Goal: Transaction & Acquisition: Obtain resource

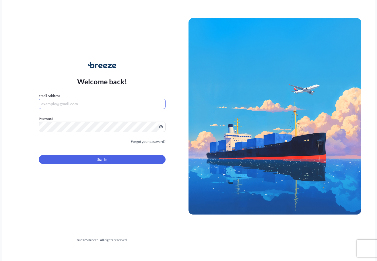
click at [123, 106] on input "Email Address" at bounding box center [102, 104] width 127 height 10
click at [68, 110] on form "Email Address [EMAIL_ADDRESS][DOMAIN_NAME] Password Must include: Upper & lower…" at bounding box center [102, 132] width 127 height 78
click at [72, 104] on input "[EMAIL_ADDRESS][DOMAIN_NAME]" at bounding box center [102, 104] width 127 height 10
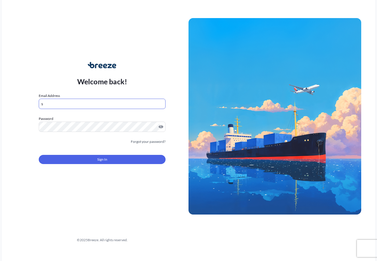
type input "[EMAIL_ADDRESS][DOMAIN_NAME]"
click at [72, 160] on button "Sign In" at bounding box center [102, 159] width 127 height 9
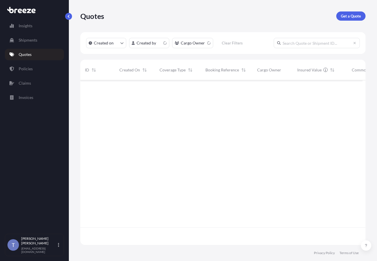
scroll to position [158, 278]
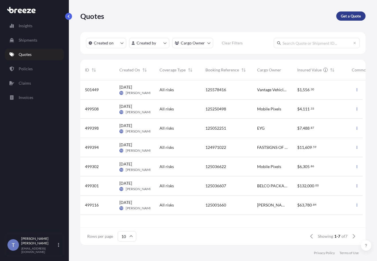
click at [341, 19] on p "Get a Quote" at bounding box center [351, 16] width 20 height 6
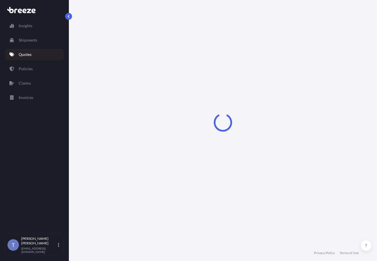
select select "Sea"
select select "1"
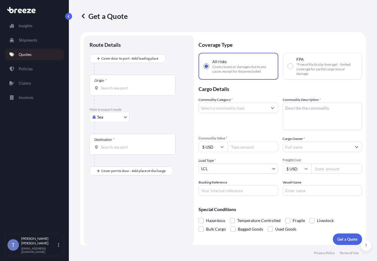
scroll to position [10, 0]
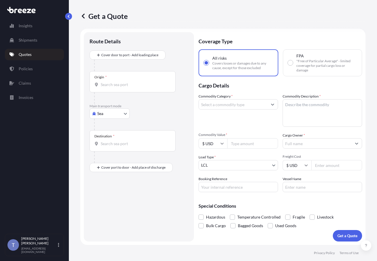
click at [118, 122] on body "Insights Shipments Quotes Policies Claims Invoices T [PERSON_NAME] [EMAIL_ADDRE…" at bounding box center [188, 152] width 377 height 304
click at [115, 165] on div "Rail" at bounding box center [112, 168] width 36 height 10
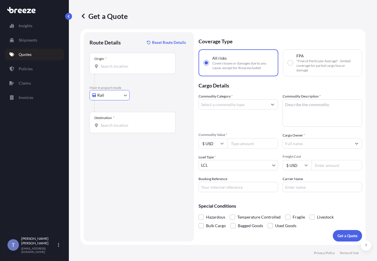
click at [115, 104] on body "Insights Shipments Quotes Policies Claims Invoices T [PERSON_NAME] [EMAIL_ADDRE…" at bounding box center [188, 152] width 377 height 304
click at [114, 136] on div "Road" at bounding box center [112, 137] width 36 height 10
select select "Road"
click at [137, 65] on div "Origin *" at bounding box center [133, 63] width 86 height 21
click at [137, 65] on input "Origin *" at bounding box center [135, 66] width 68 height 6
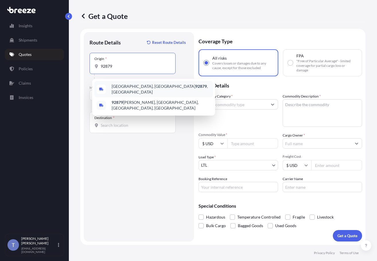
click at [148, 91] on span "[GEOGRAPHIC_DATA] , [GEOGRAPHIC_DATA]" at bounding box center [161, 89] width 99 height 11
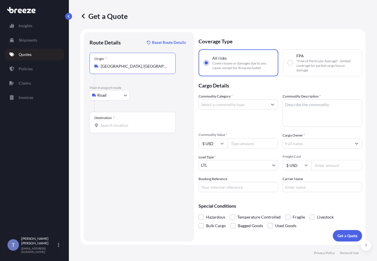
type input "[GEOGRAPHIC_DATA], [GEOGRAPHIC_DATA]"
click at [119, 127] on div "Destination *" at bounding box center [133, 122] width 86 height 21
click at [119, 127] on input "Destination *" at bounding box center [135, 126] width 68 height 6
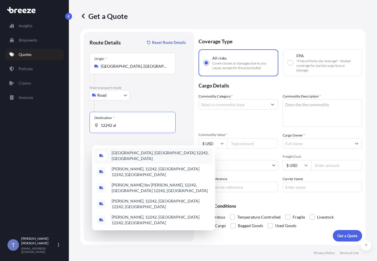
click at [138, 159] on span "[GEOGRAPHIC_DATA], [GEOGRAPHIC_DATA] 12242, [GEOGRAPHIC_DATA]" at bounding box center [161, 155] width 99 height 11
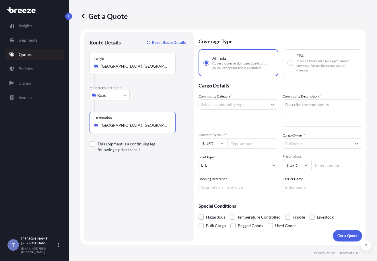
type input "[GEOGRAPHIC_DATA], [GEOGRAPHIC_DATA] 12242, [GEOGRAPHIC_DATA]"
click at [318, 107] on textarea "Commodity Description *" at bounding box center [323, 113] width 80 height 28
type textarea "tv"
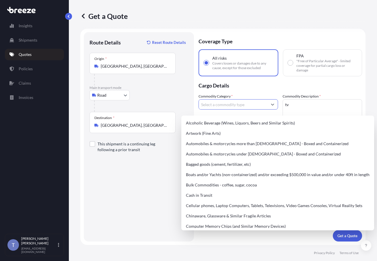
click at [228, 107] on input "Commodity Category *" at bounding box center [233, 104] width 69 height 10
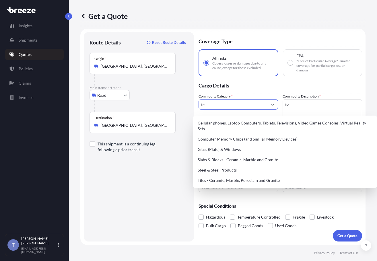
type input "t"
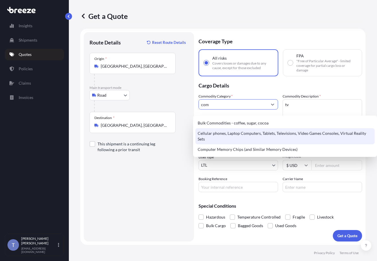
click at [280, 132] on div "Cellular phones, Laptop Computers, Tablets, Televisions, Video Games Consoles, …" at bounding box center [284, 136] width 179 height 16
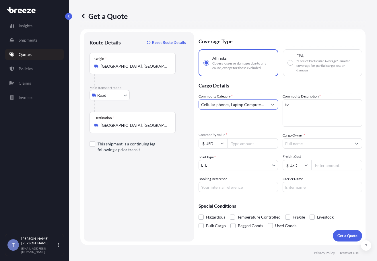
type input "Cellular phones, Laptop Computers, Tablets, Televisions, Video Games Consoles, …"
click at [308, 149] on input "Cargo Owner *" at bounding box center [317, 143] width 69 height 10
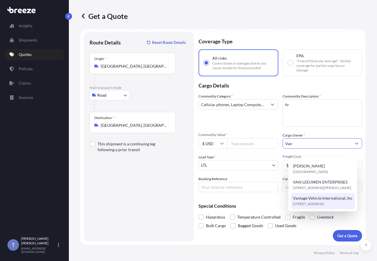
click at [313, 207] on span "[STREET_ADDRESS]" at bounding box center [308, 204] width 31 height 6
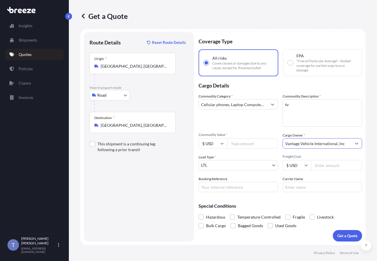
type input "Vantage Vehicle International, Inc"
click at [257, 149] on input "Commodity Value *" at bounding box center [252, 143] width 51 height 10
paste input "3807.52"
type input "3807.52"
click at [328, 171] on input "Freight Cost" at bounding box center [336, 165] width 51 height 10
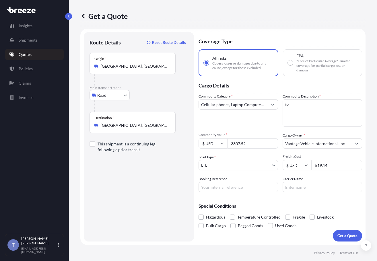
type input "519.14"
click at [298, 192] on input "Carrier Name" at bounding box center [323, 187] width 80 height 10
type input "XPO LOGISTICS"
click at [250, 192] on input "Booking Reference" at bounding box center [239, 187] width 80 height 10
type input "125592193"
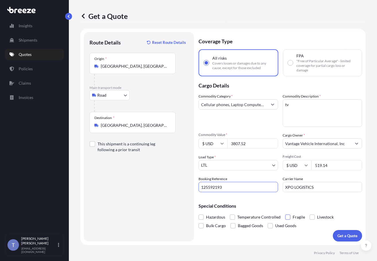
click at [291, 220] on span at bounding box center [287, 217] width 5 height 5
click at [285, 213] on input "Fragile" at bounding box center [285, 213] width 0 height 0
click at [343, 235] on p "Get a Quote" at bounding box center [348, 236] width 20 height 6
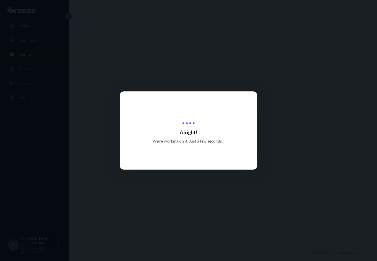
select select "Road"
select select "1"
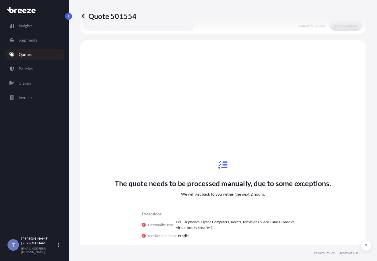
scroll to position [246, 0]
